Goal: Information Seeking & Learning: Check status

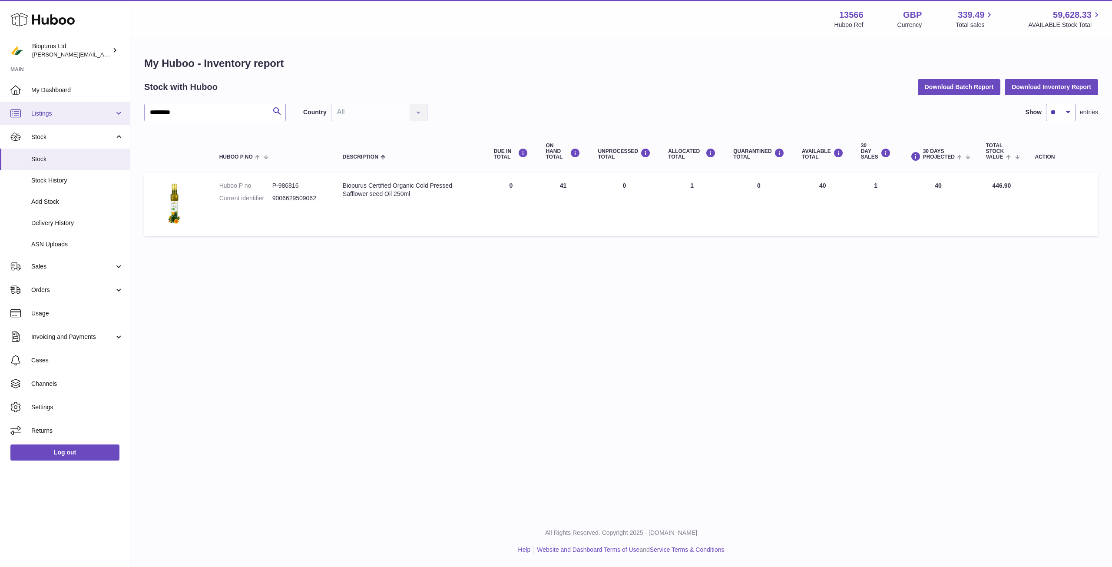
drag, startPoint x: 197, startPoint y: 112, endPoint x: 111, endPoint y: 109, distance: 86.0
click at [111, 109] on div "Huboo Biopurus Ltd peter@biopurus.co.uk Main My Dashboard Listings Not with Hub…" at bounding box center [556, 283] width 1112 height 567
type input "***"
click at [178, 111] on input "***" at bounding box center [215, 112] width 142 height 17
click at [279, 108] on icon "submit" at bounding box center [277, 111] width 10 height 11
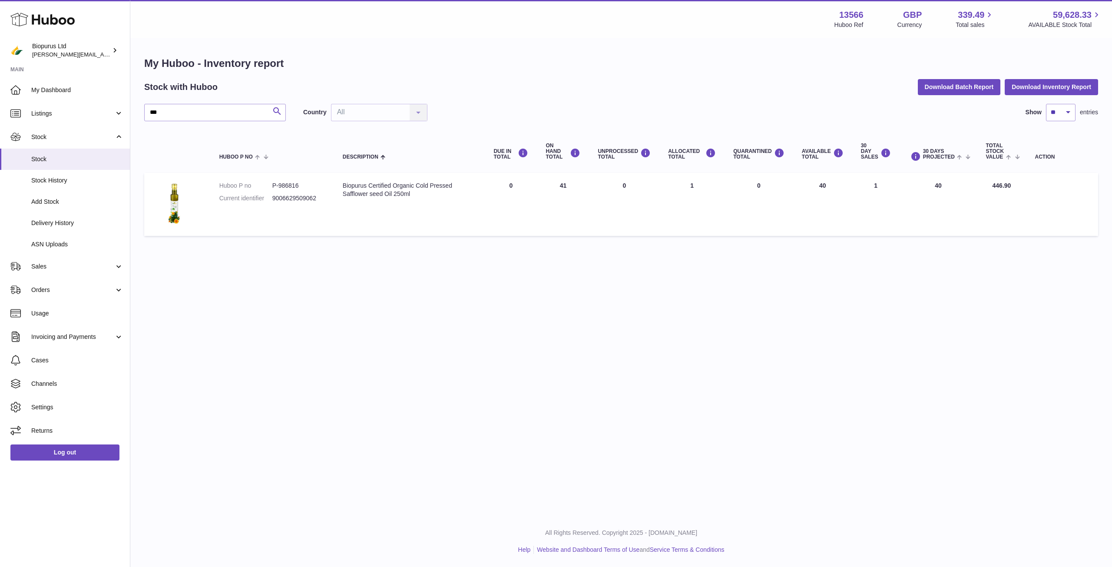
click at [276, 109] on icon "submit" at bounding box center [277, 111] width 10 height 11
click at [63, 162] on span "Stock" at bounding box center [77, 159] width 92 height 8
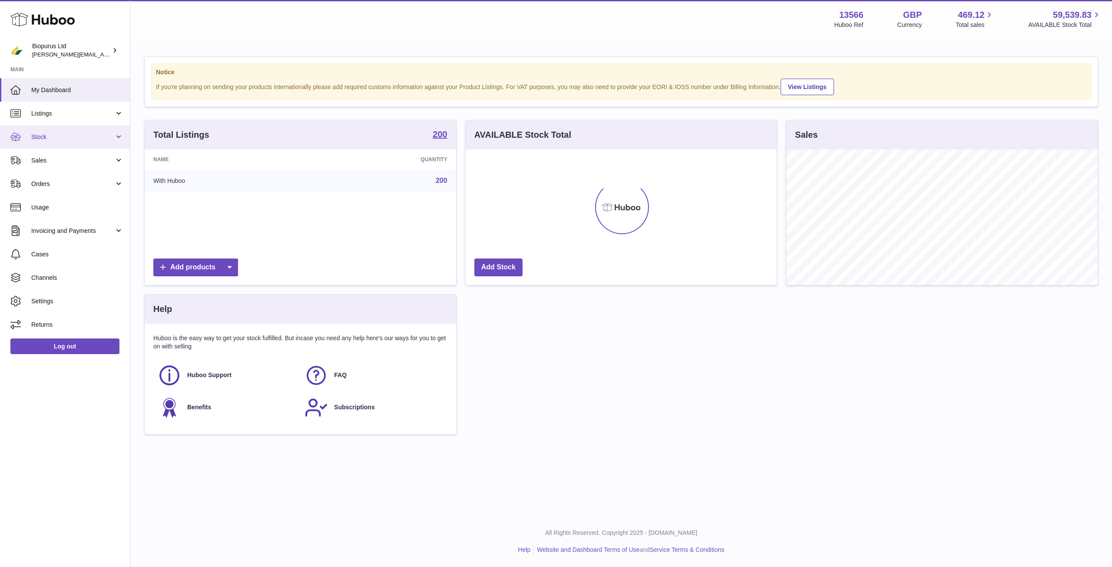
scroll to position [135, 311]
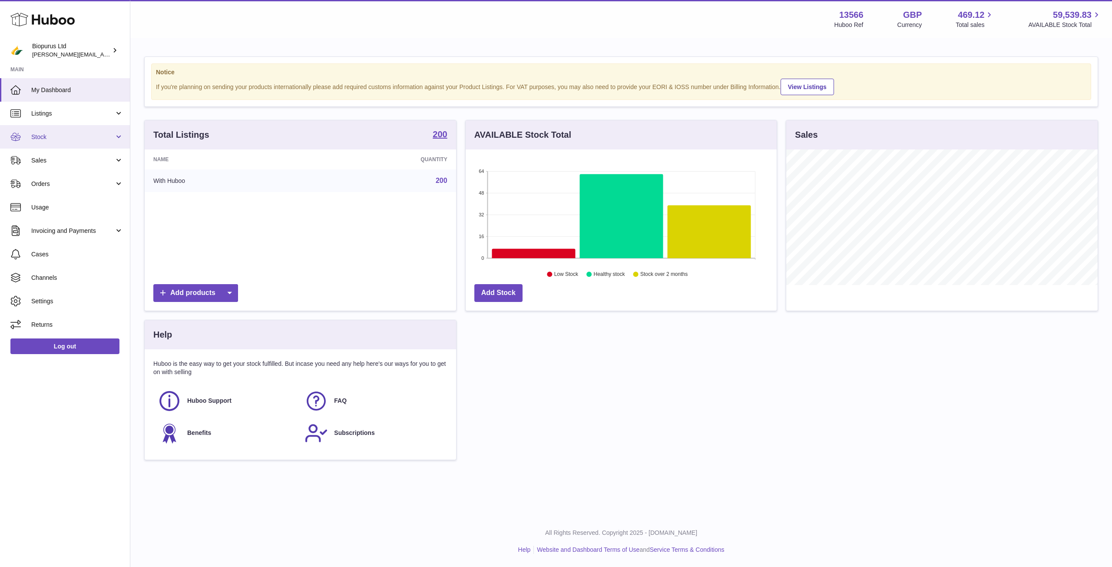
click at [47, 136] on span "Stock" at bounding box center [72, 137] width 83 height 8
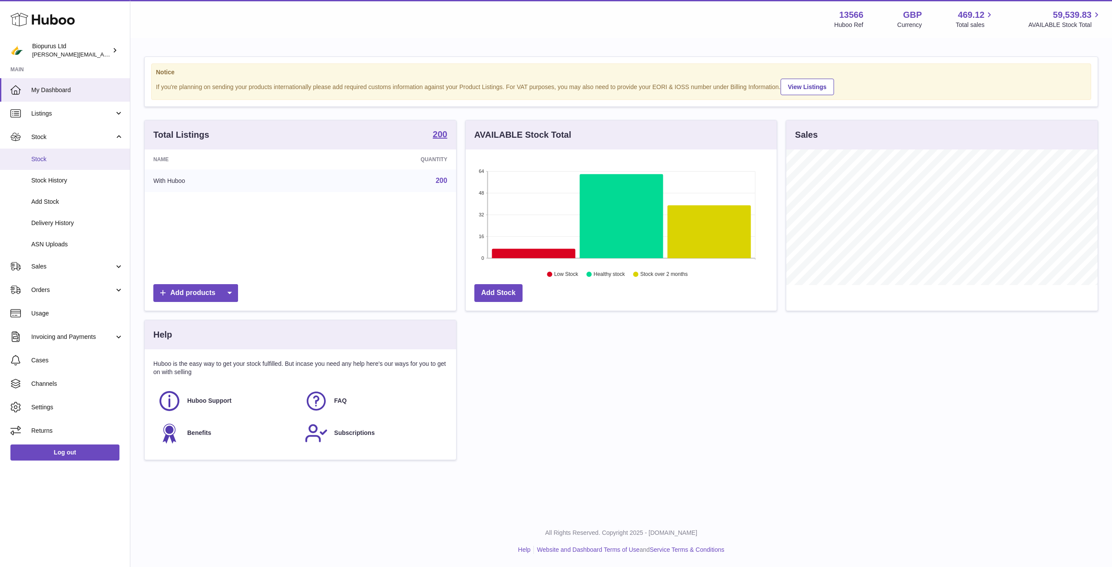
click at [76, 159] on span "Stock" at bounding box center [77, 159] width 92 height 8
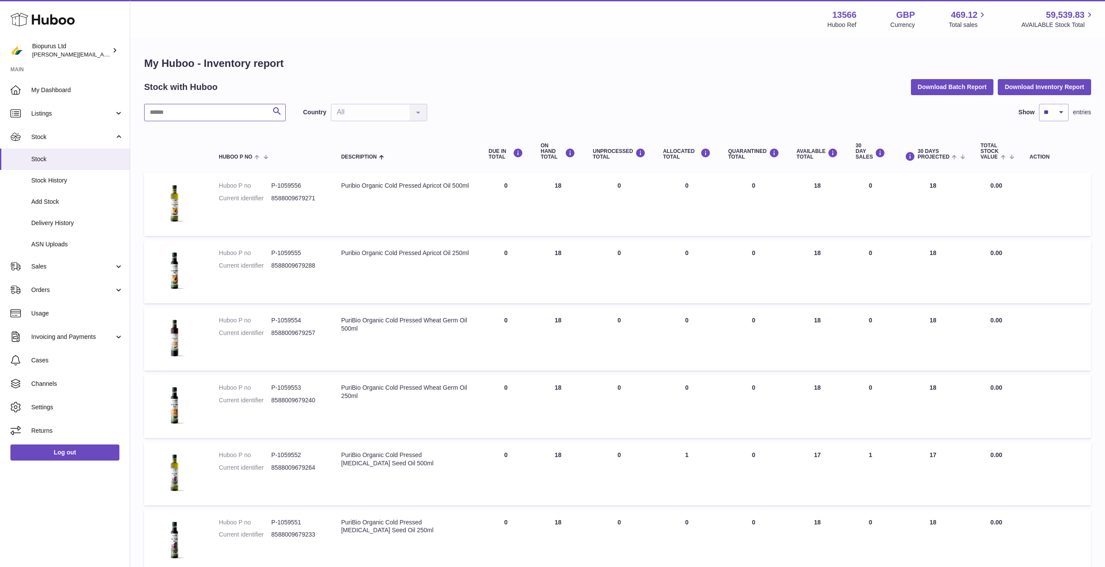
click at [218, 110] on input "text" at bounding box center [215, 112] width 142 height 17
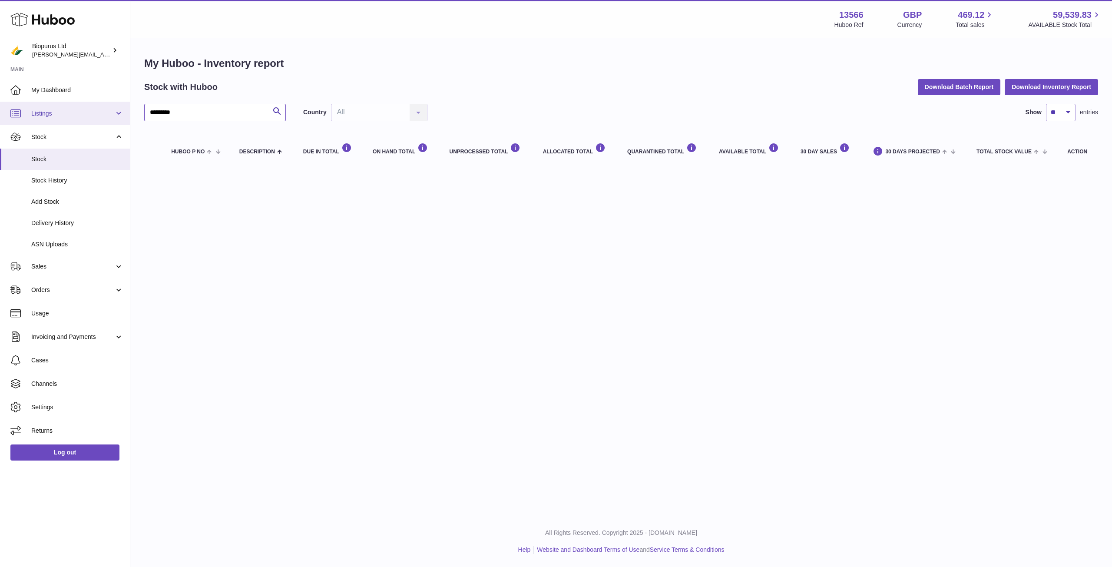
drag, startPoint x: 162, startPoint y: 112, endPoint x: 124, endPoint y: 113, distance: 38.2
click at [124, 113] on div "Huboo Biopurus Ltd peter@biopurus.co.uk Main My Dashboard Listings Not with Hub…" at bounding box center [556, 283] width 1112 height 567
type input "*****"
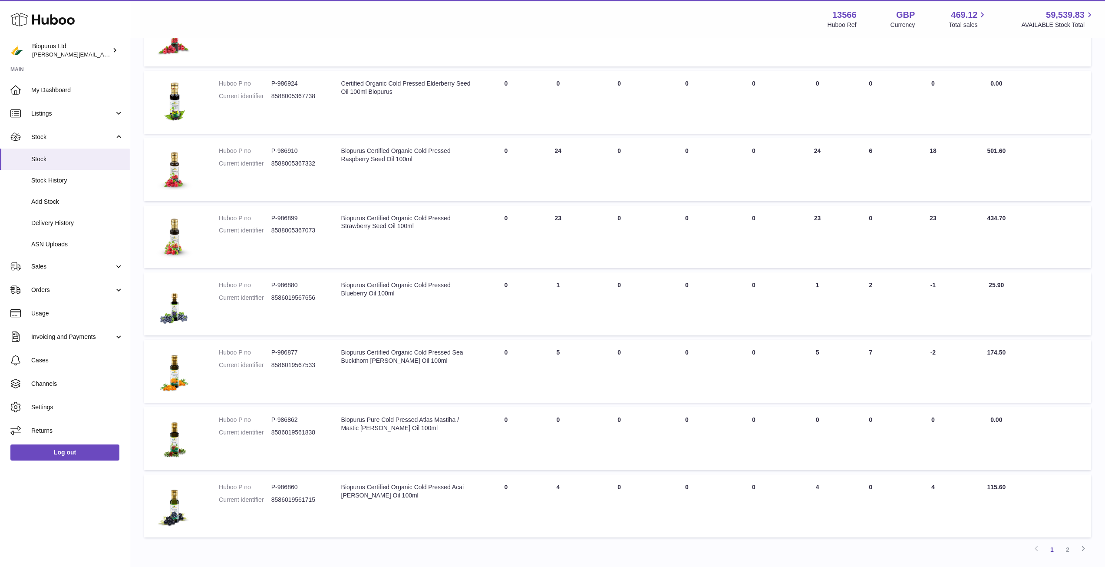
scroll to position [87, 0]
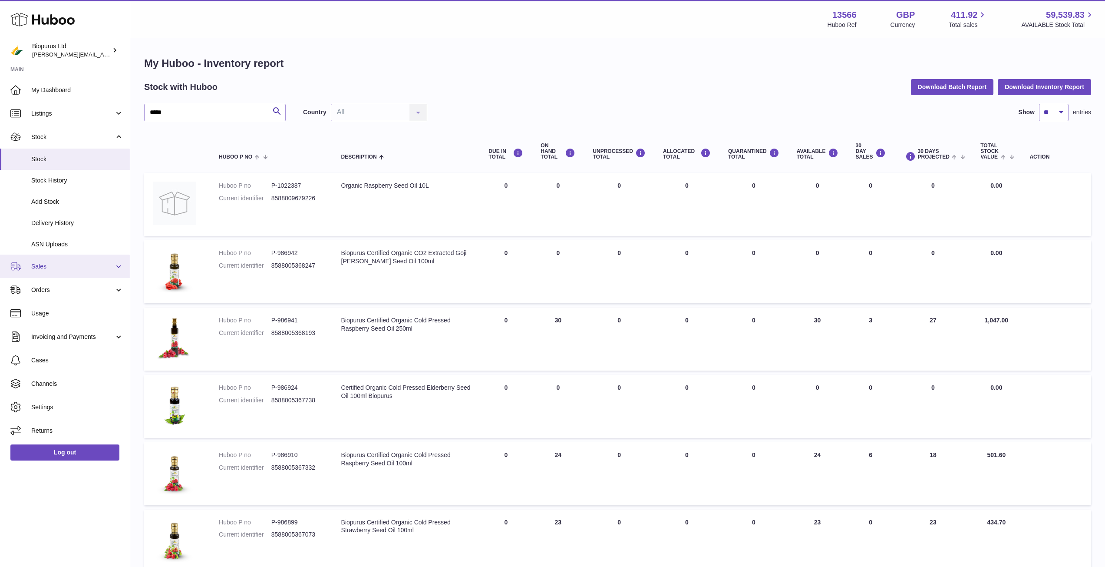
click at [58, 267] on span "Sales" at bounding box center [72, 266] width 83 height 8
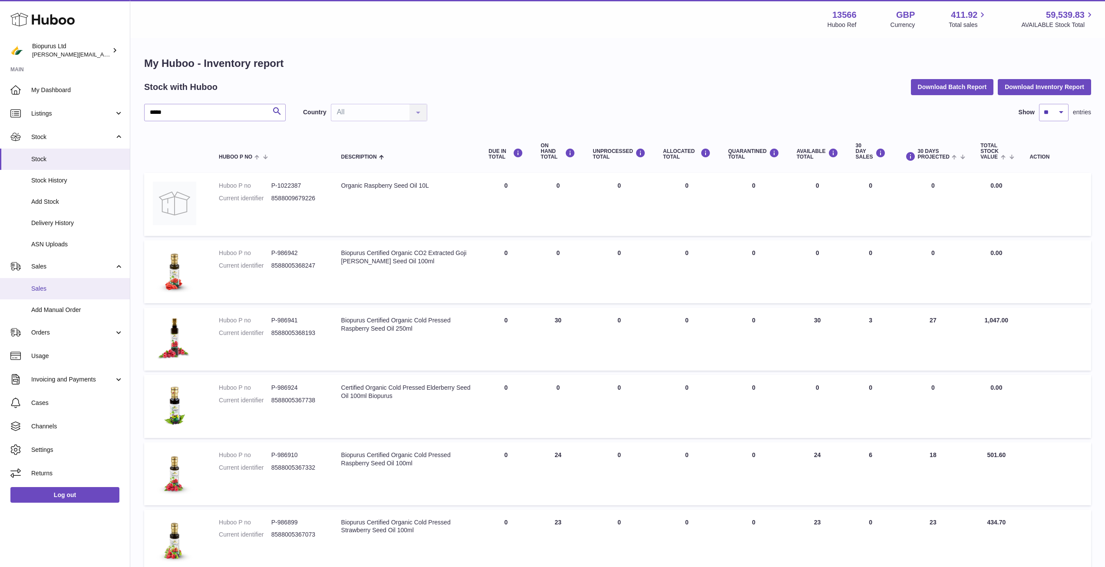
click at [92, 285] on span "Sales" at bounding box center [77, 288] width 92 height 8
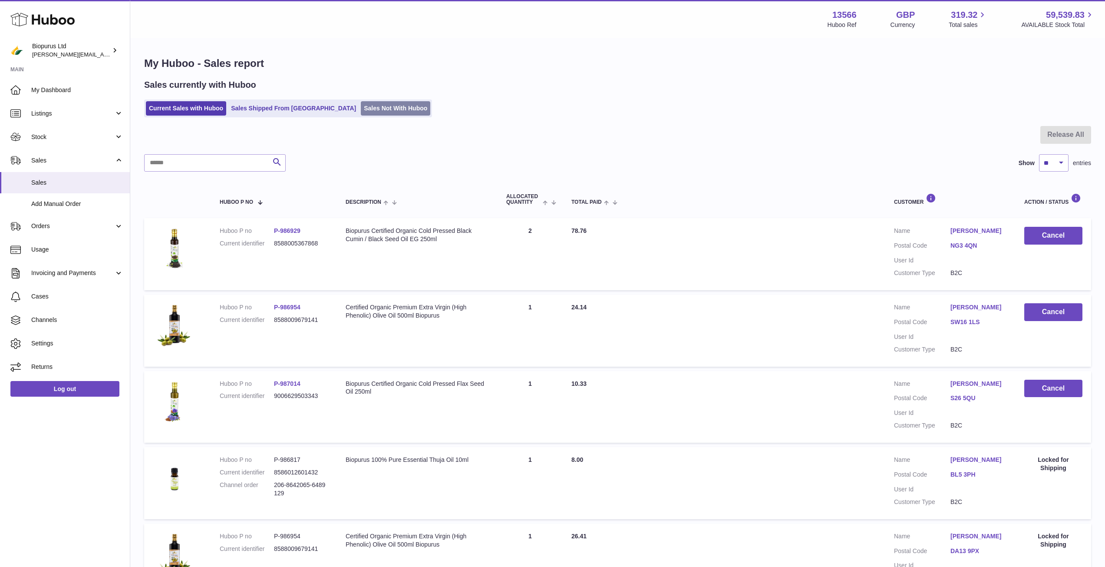
click at [361, 109] on link "Sales Not With Huboo" at bounding box center [395, 108] width 69 height 14
